Goal: Check status: Check status

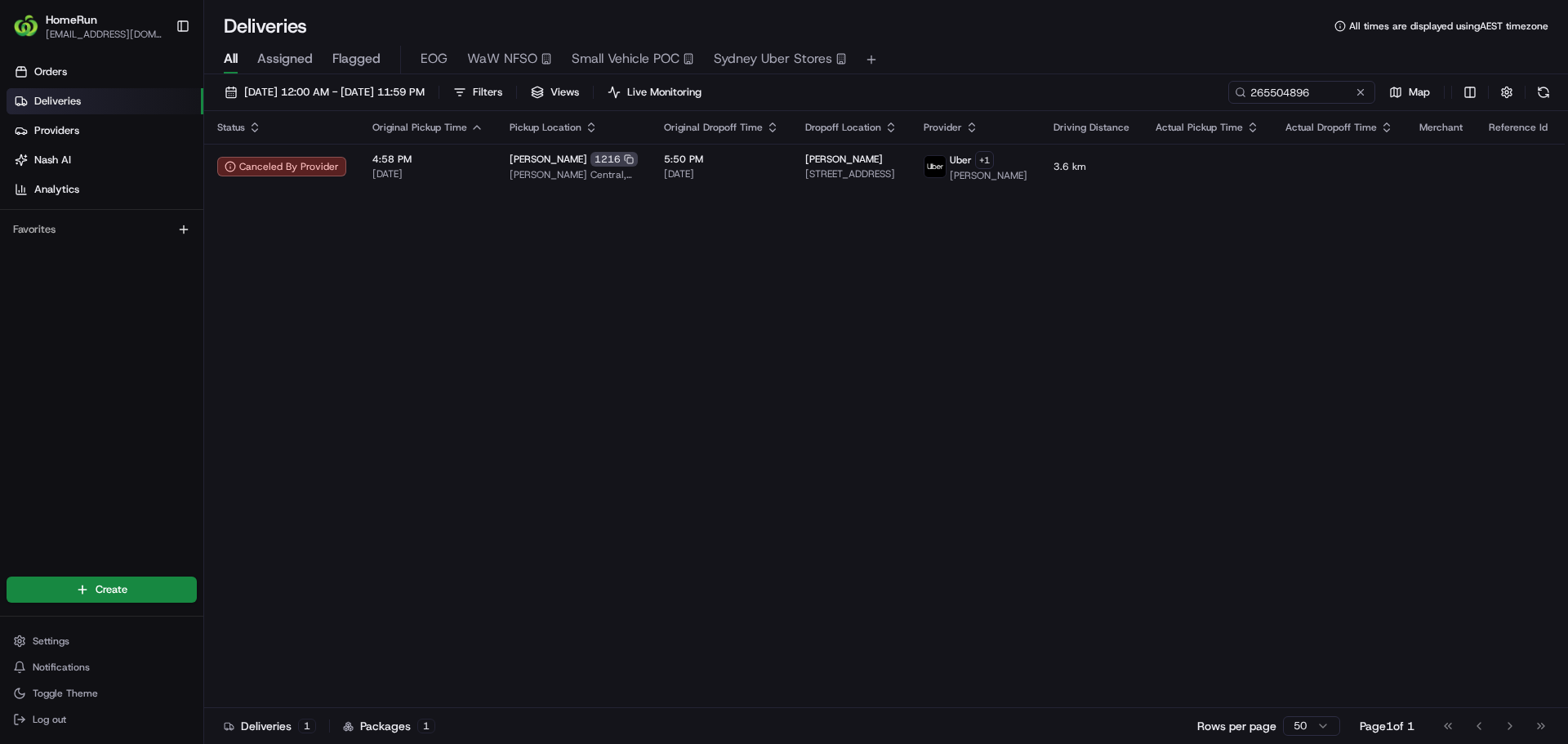
click at [1317, 97] on input "265504896" at bounding box center [1301, 92] width 147 height 23
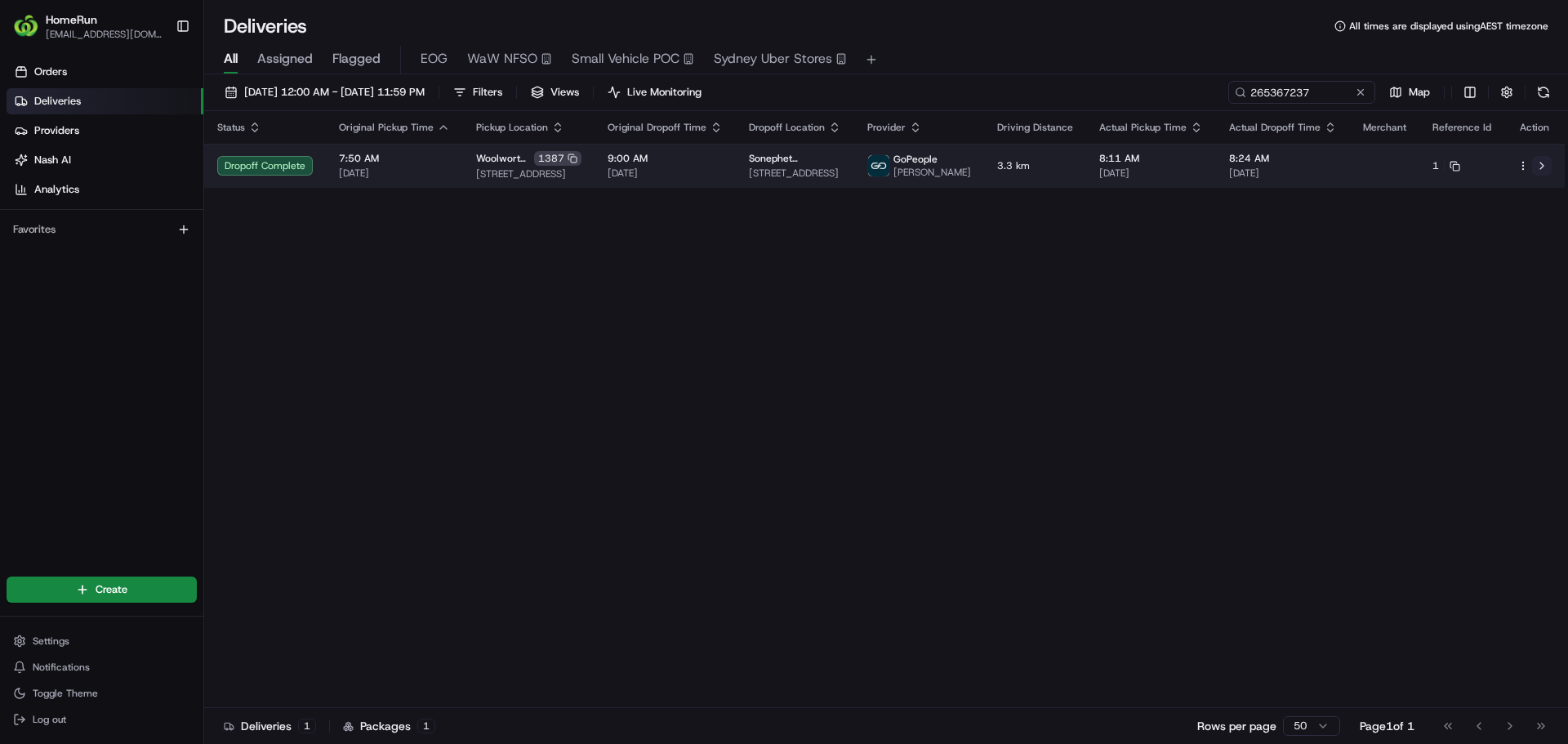
type input "265367237"
click at [1534, 169] on button at bounding box center [1542, 165] width 19 height 19
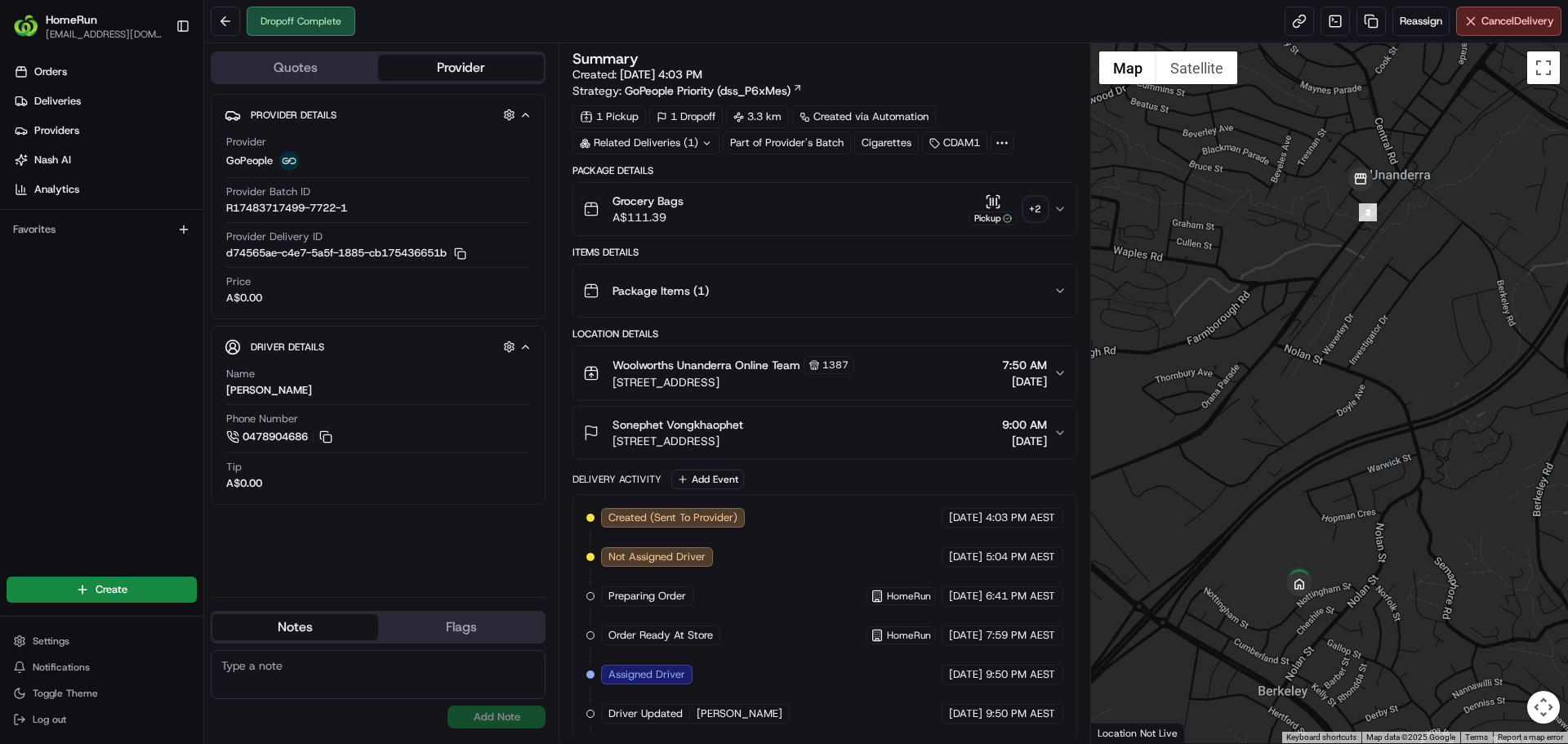
click at [1044, 206] on div "+ 2" at bounding box center [1036, 209] width 23 height 23
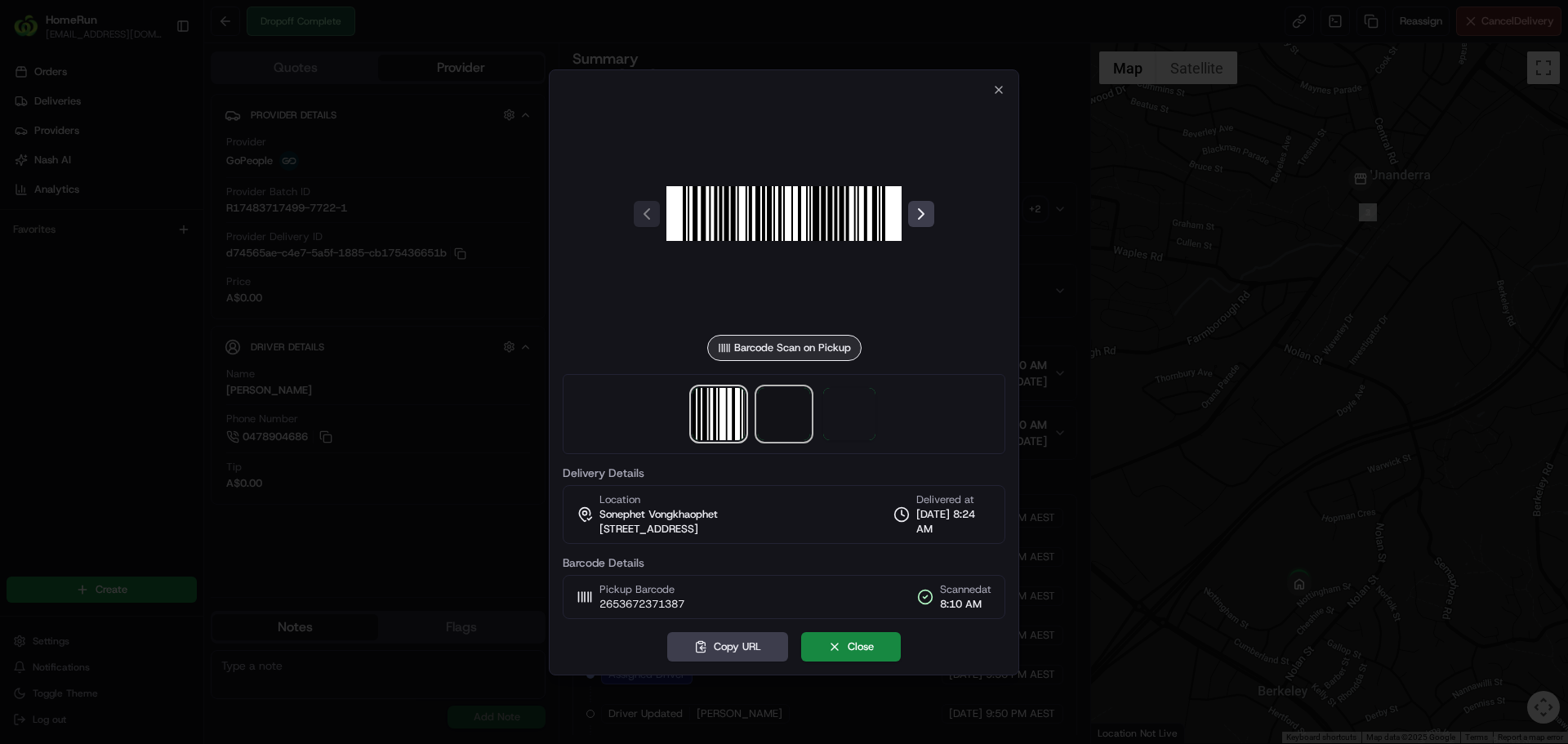
click at [783, 422] on span at bounding box center [784, 414] width 53 height 53
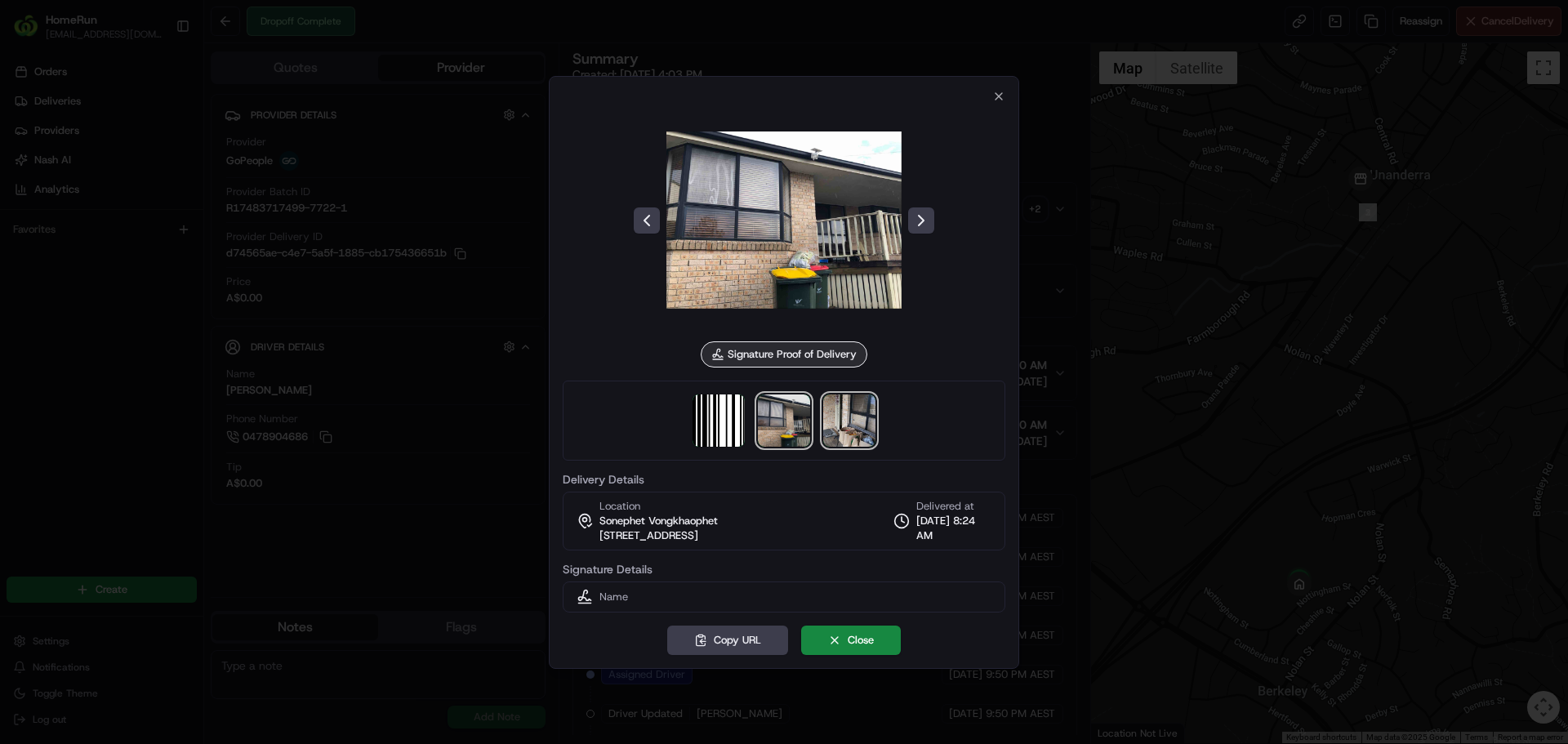
click at [833, 427] on img at bounding box center [849, 420] width 53 height 53
